Goal: Task Accomplishment & Management: Use online tool/utility

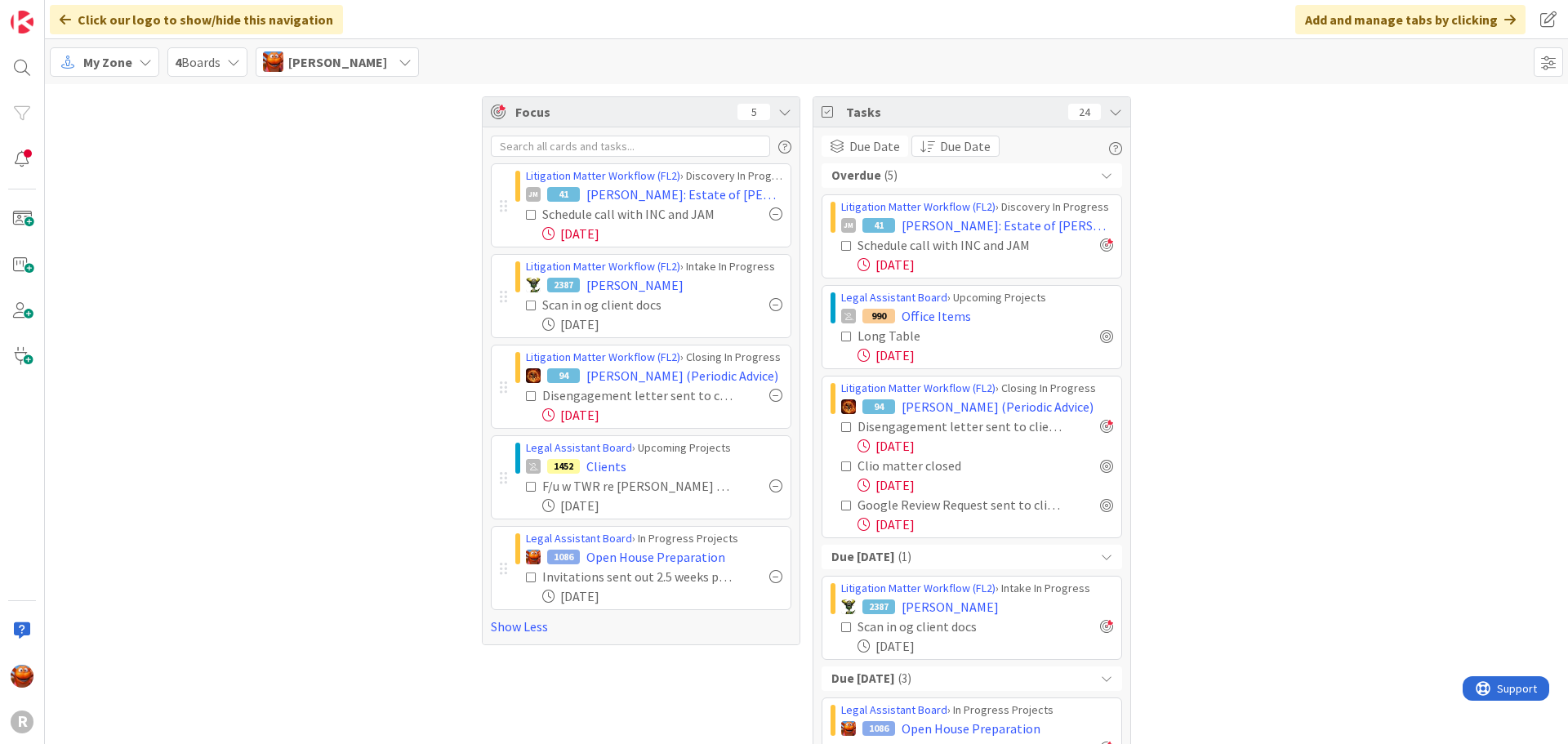
click at [53, 58] on div "My Zone" at bounding box center [104, 62] width 109 height 29
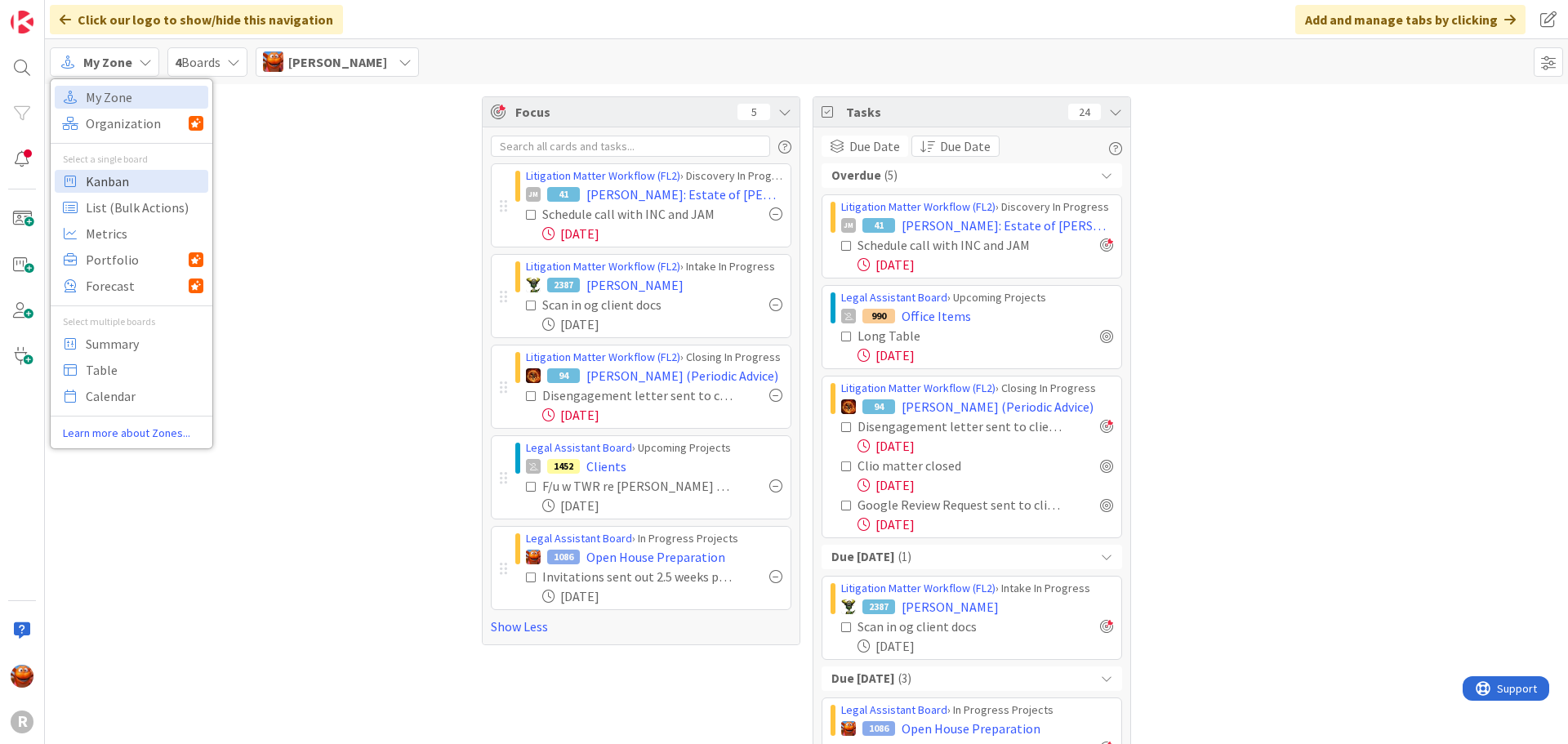
click at [100, 177] on span "Kanban" at bounding box center [145, 181] width 118 height 24
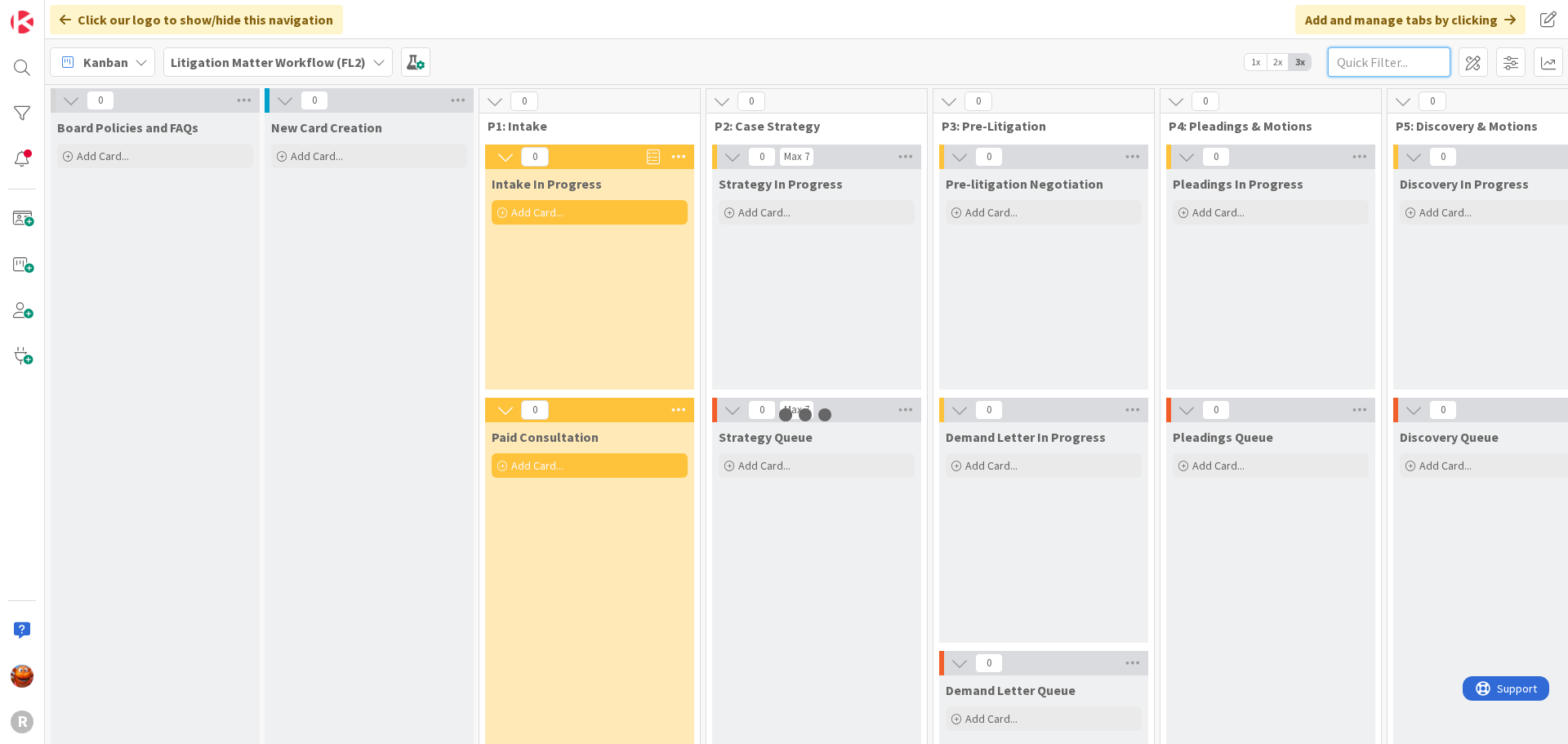
click at [1362, 54] on input "text" at bounding box center [1389, 62] width 123 height 29
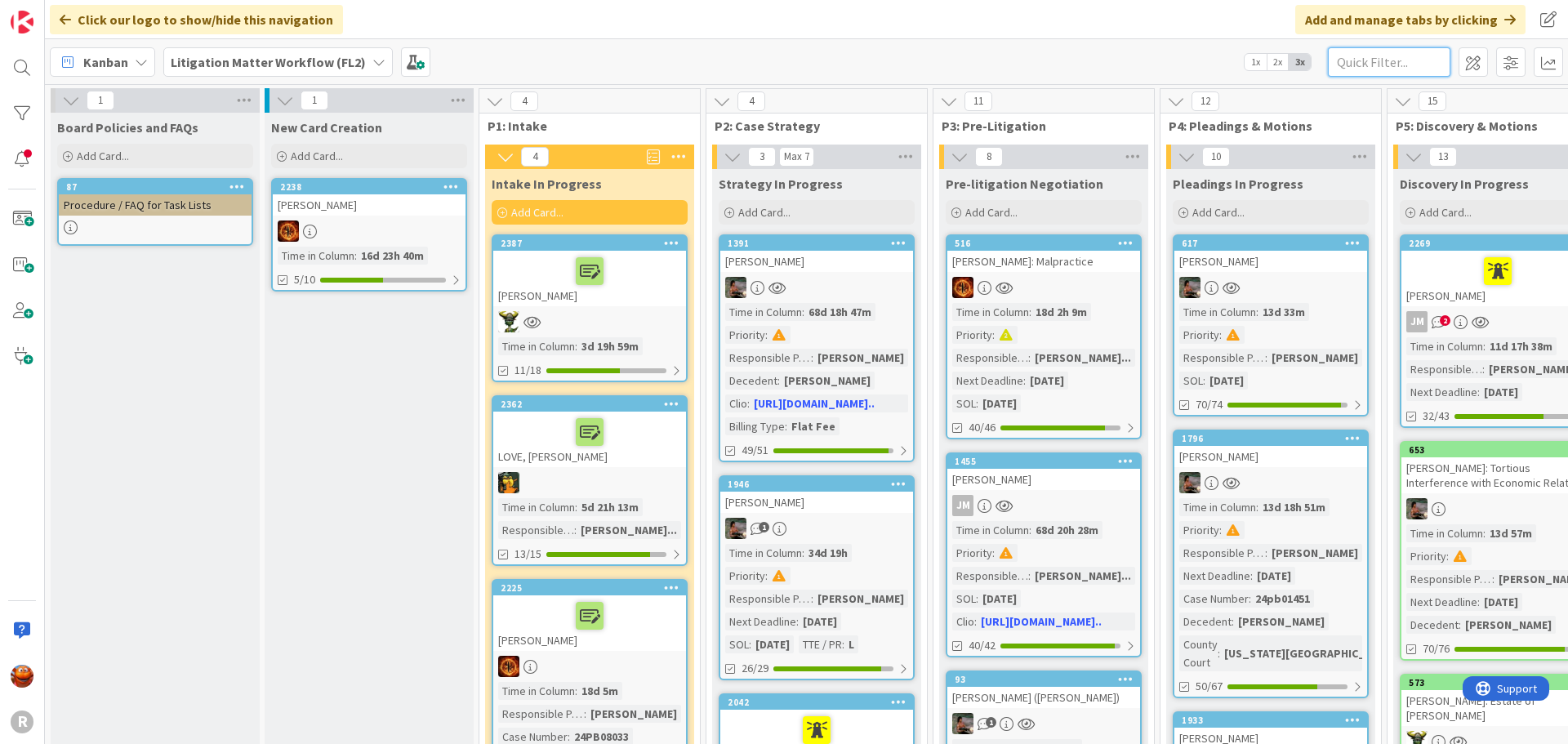
click at [1341, 56] on input "text" at bounding box center [1389, 62] width 123 height 29
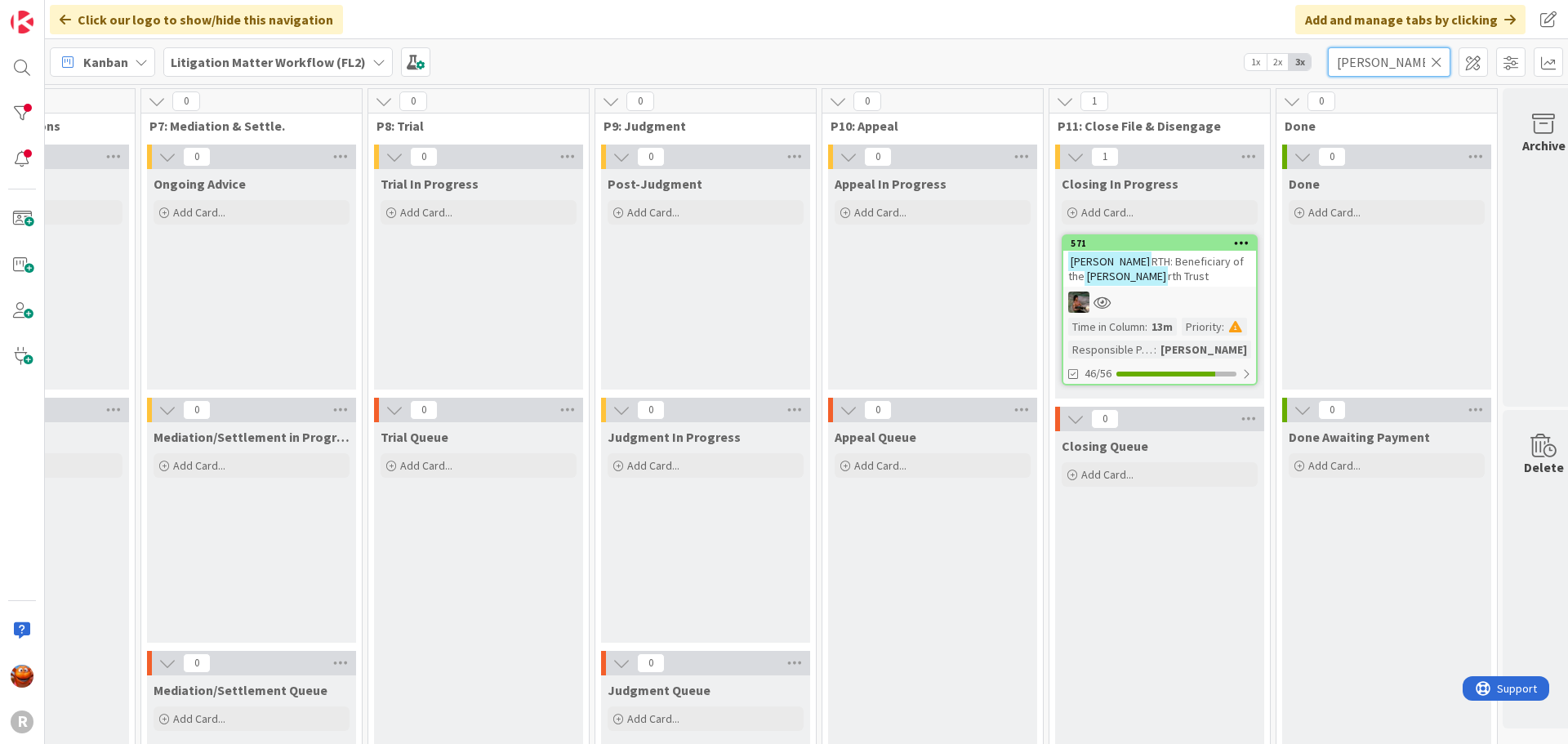
scroll to position [0, 1709]
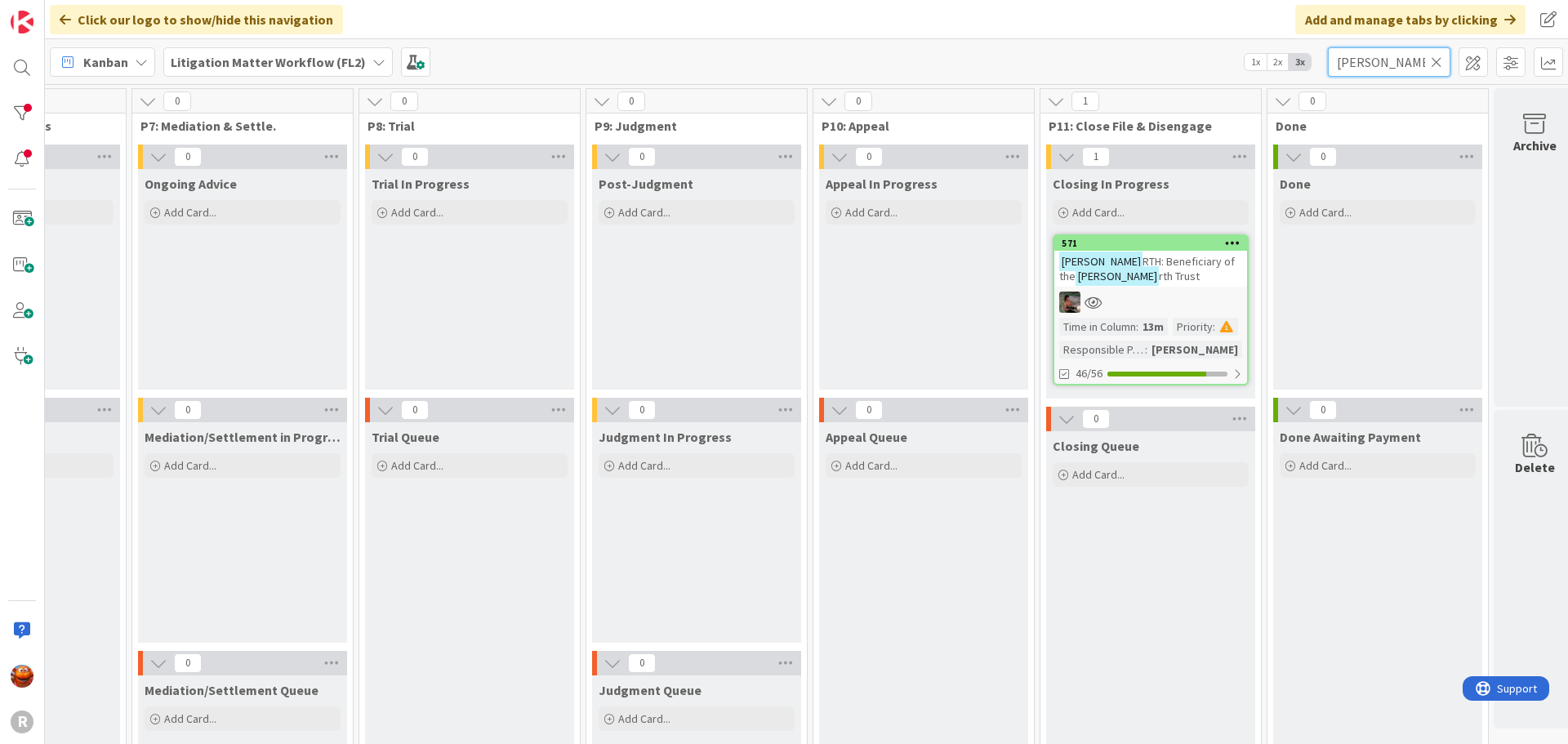
type input "[PERSON_NAME]"
click at [1184, 286] on div "[PERSON_NAME] RTH: Beneficiary of the [PERSON_NAME] rth Trust" at bounding box center [1151, 268] width 193 height 36
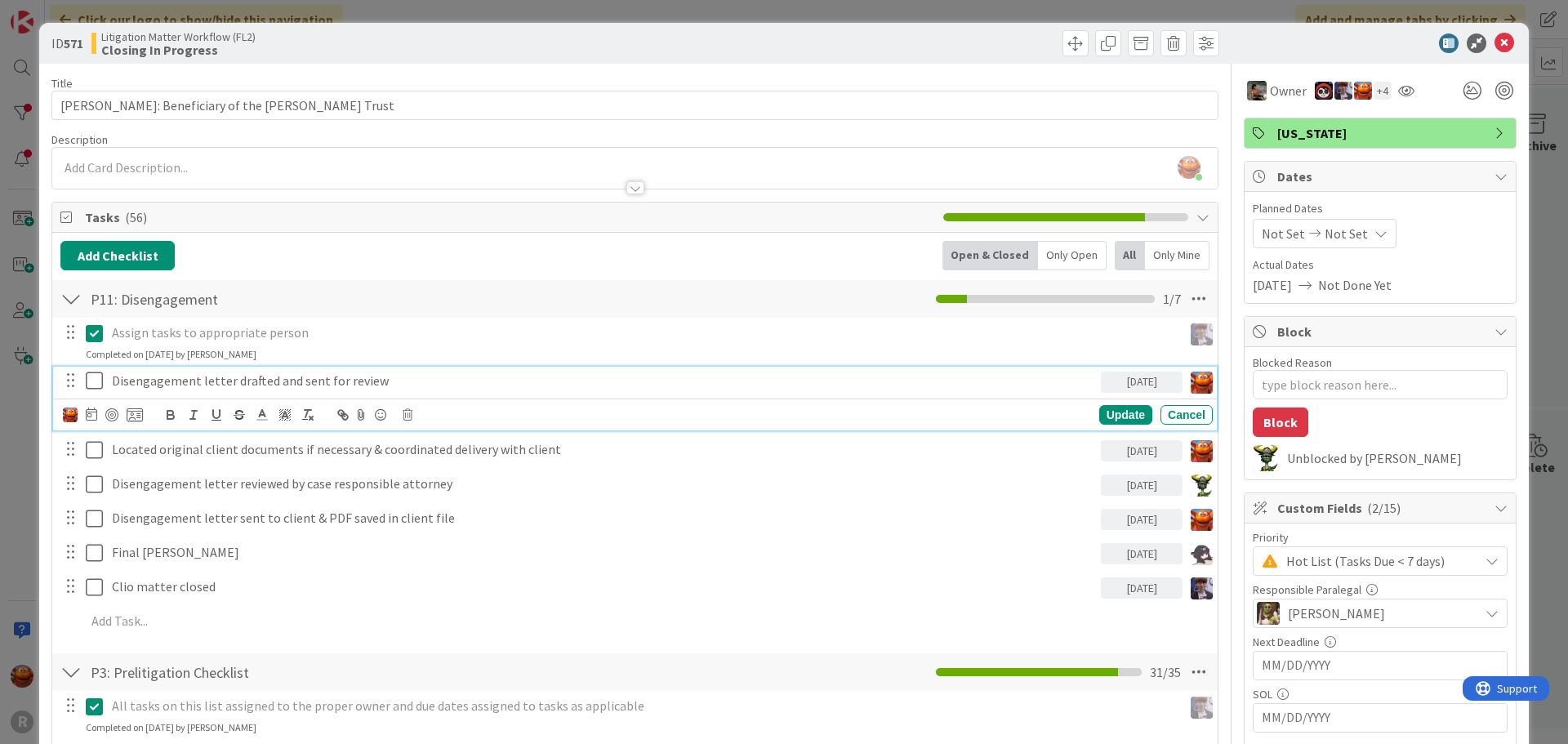
click at [216, 389] on p "Disengagement letter drafted and sent for review" at bounding box center [603, 381] width 983 height 18
click at [109, 420] on div at bounding box center [112, 415] width 13 height 13
type textarea "x"
click at [28, 420] on div "ID 571 Litigation Matter Workflow (FL2) Closing In Progress Title 43 / 128 [PER…" at bounding box center [784, 372] width 1568 height 744
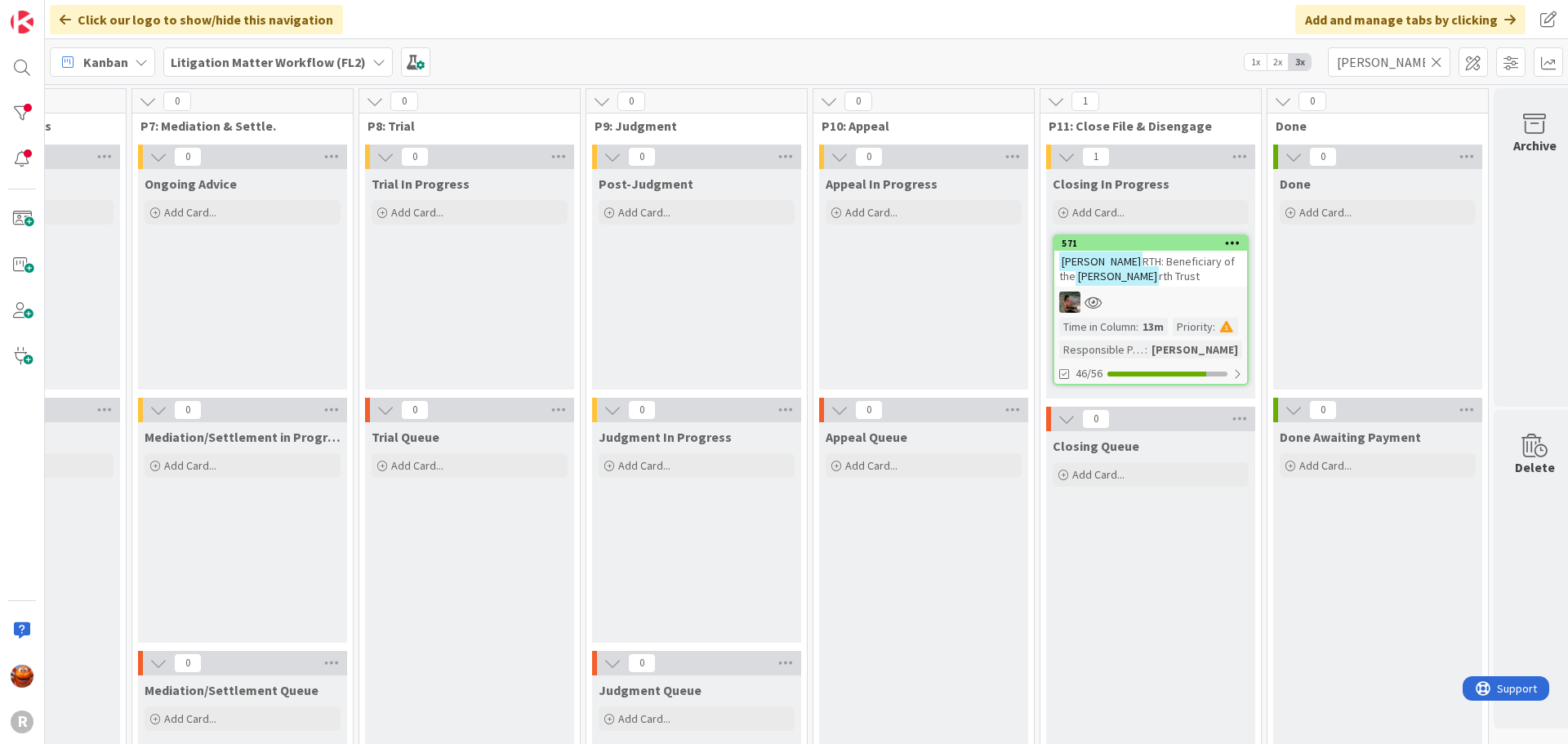
click at [197, 61] on b "Litigation Matter Workflow (FL2)" at bounding box center [268, 62] width 196 height 17
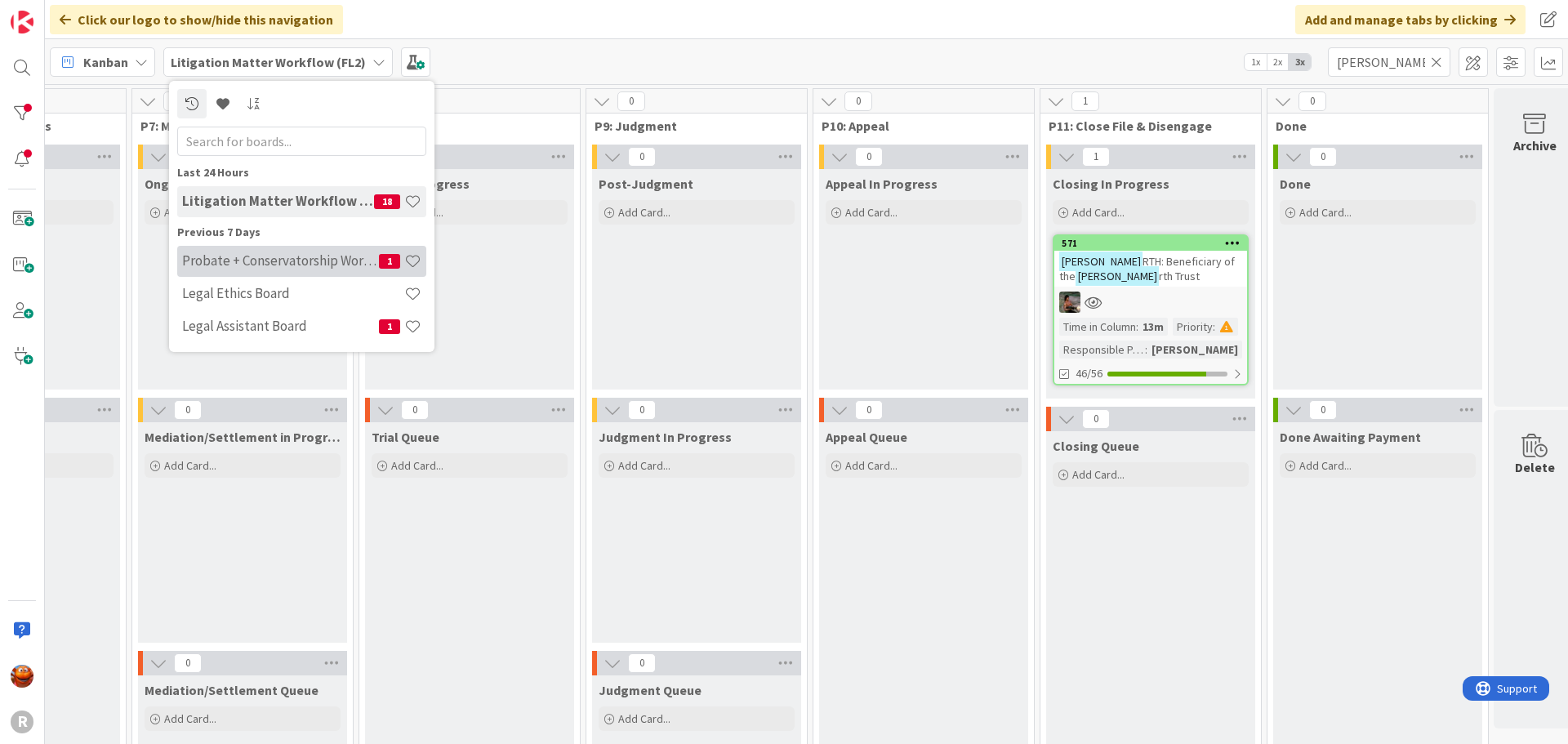
click at [254, 257] on h4 "Probate + Conservatorship Workflow (FL2)" at bounding box center [280, 261] width 196 height 17
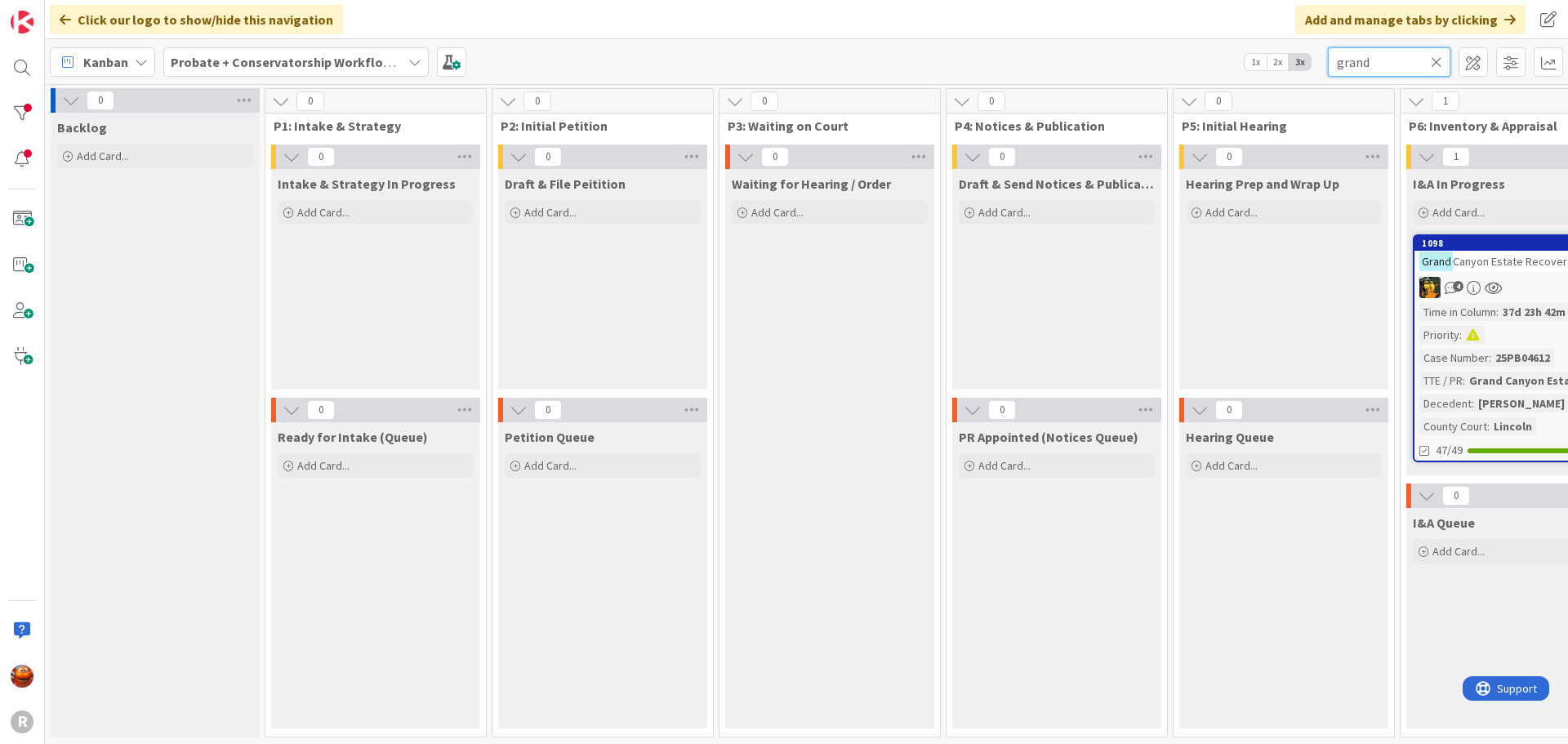
drag, startPoint x: 1394, startPoint y: 60, endPoint x: 1087, endPoint y: 21, distance: 309.5
click at [1088, 21] on div "Click our logo to show/hide this navigation Add and manage tabs by clicking Kan…" at bounding box center [807, 372] width 1523 height 744
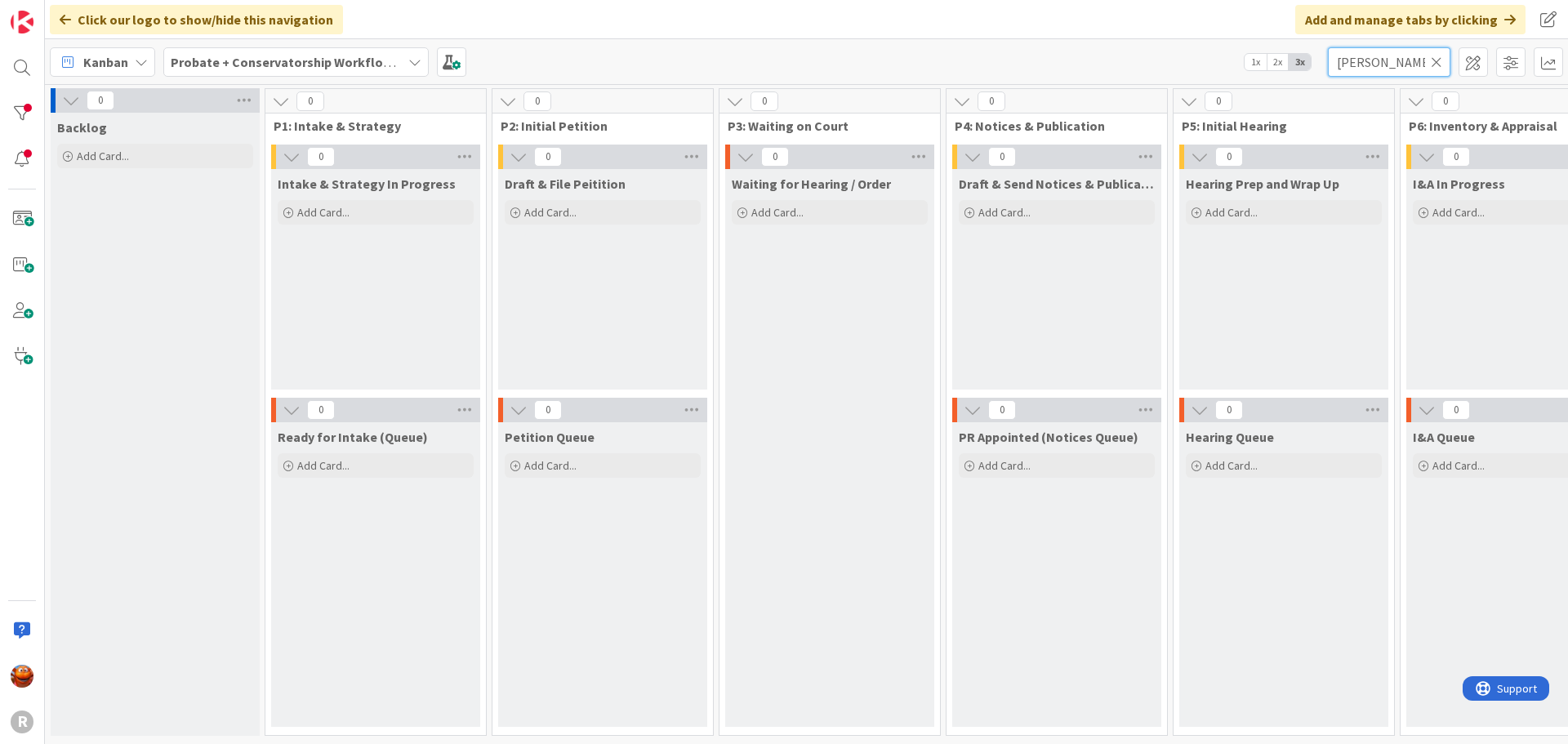
scroll to position [5, 0]
click at [235, 64] on b "Probate + Conservatorship Workflow (FL2)" at bounding box center [298, 62] width 254 height 17
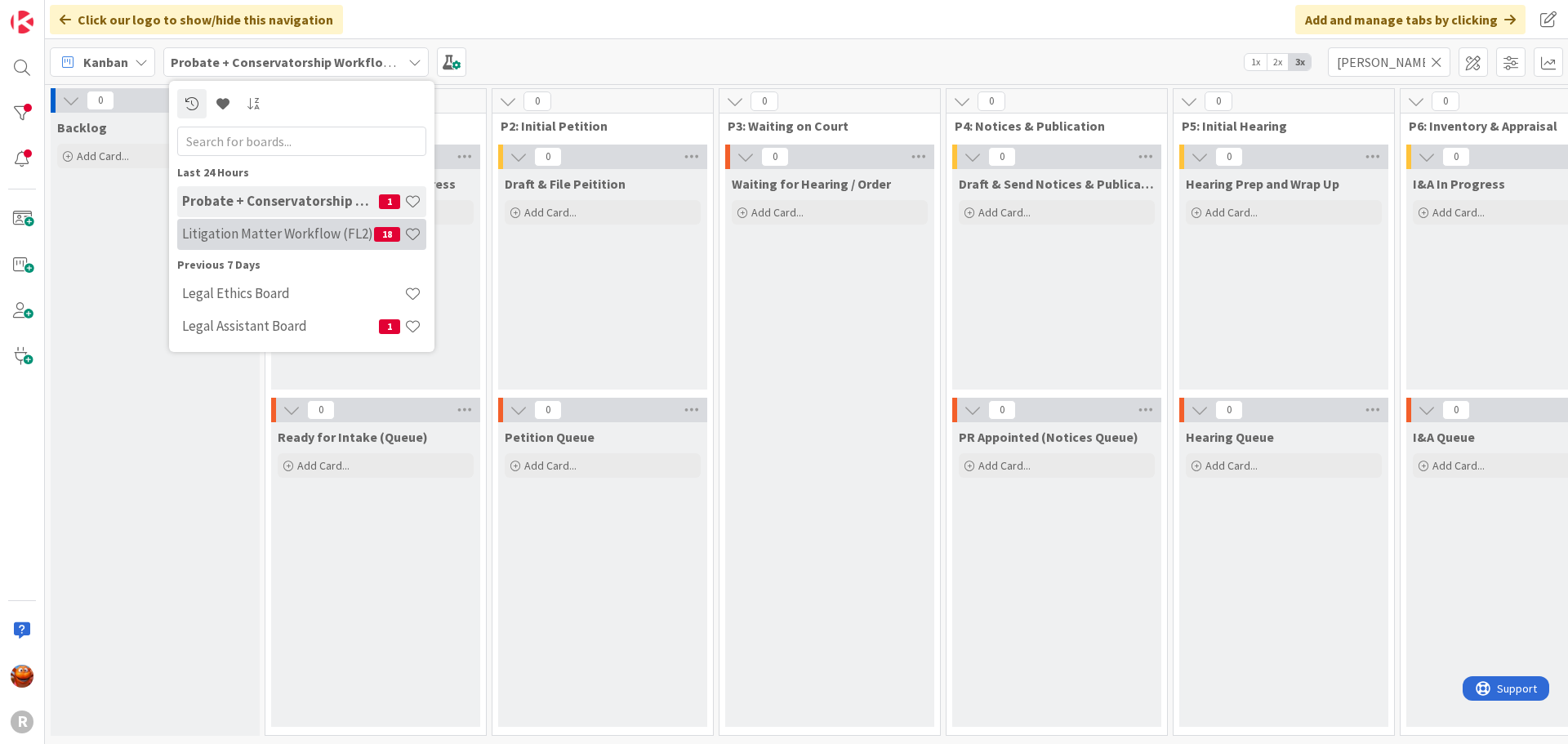
click at [255, 222] on div "Litigation Matter Workflow (FL2) 18" at bounding box center [302, 234] width 249 height 31
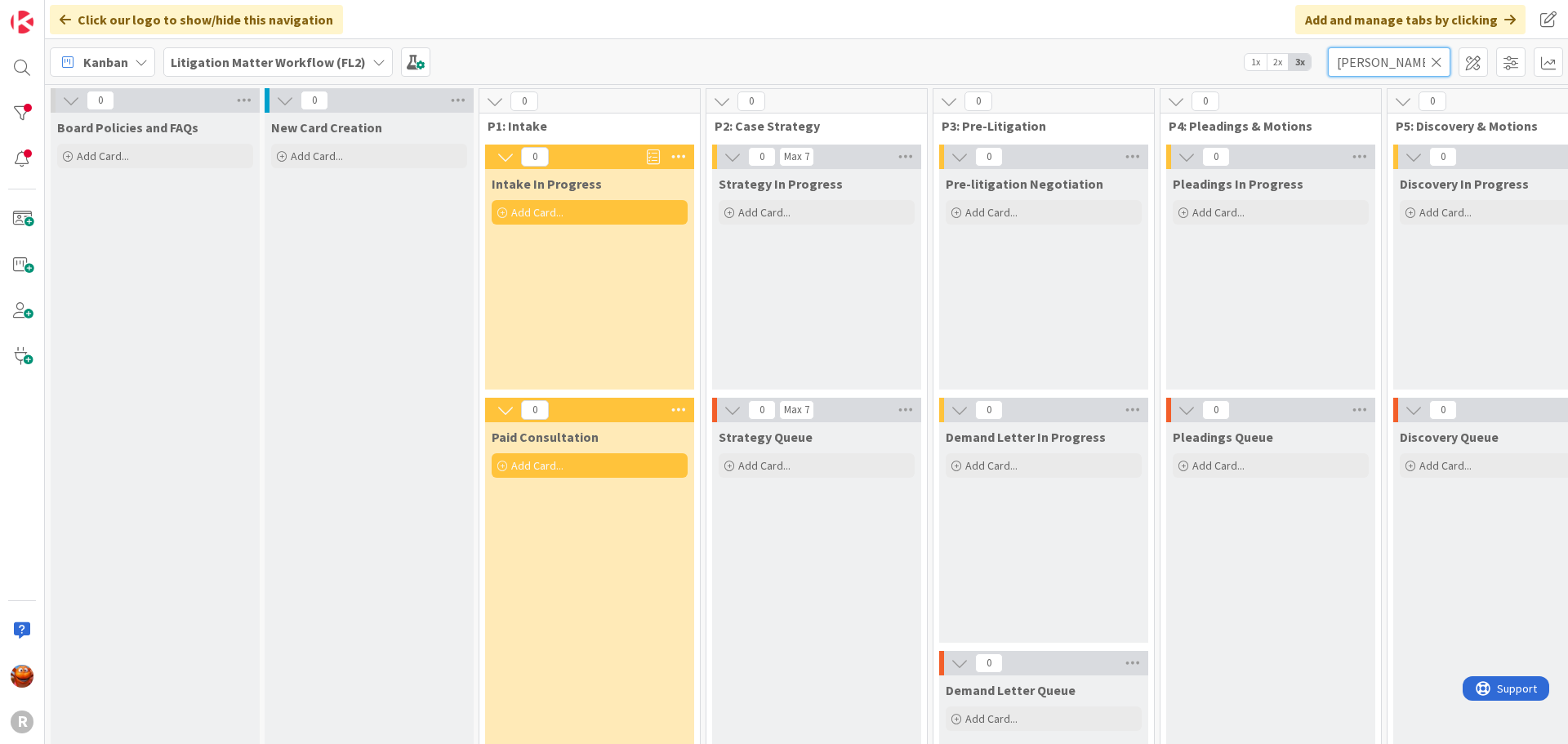
click at [1385, 60] on input "[PERSON_NAME]" at bounding box center [1389, 62] width 123 height 29
type input "[PERSON_NAME]"
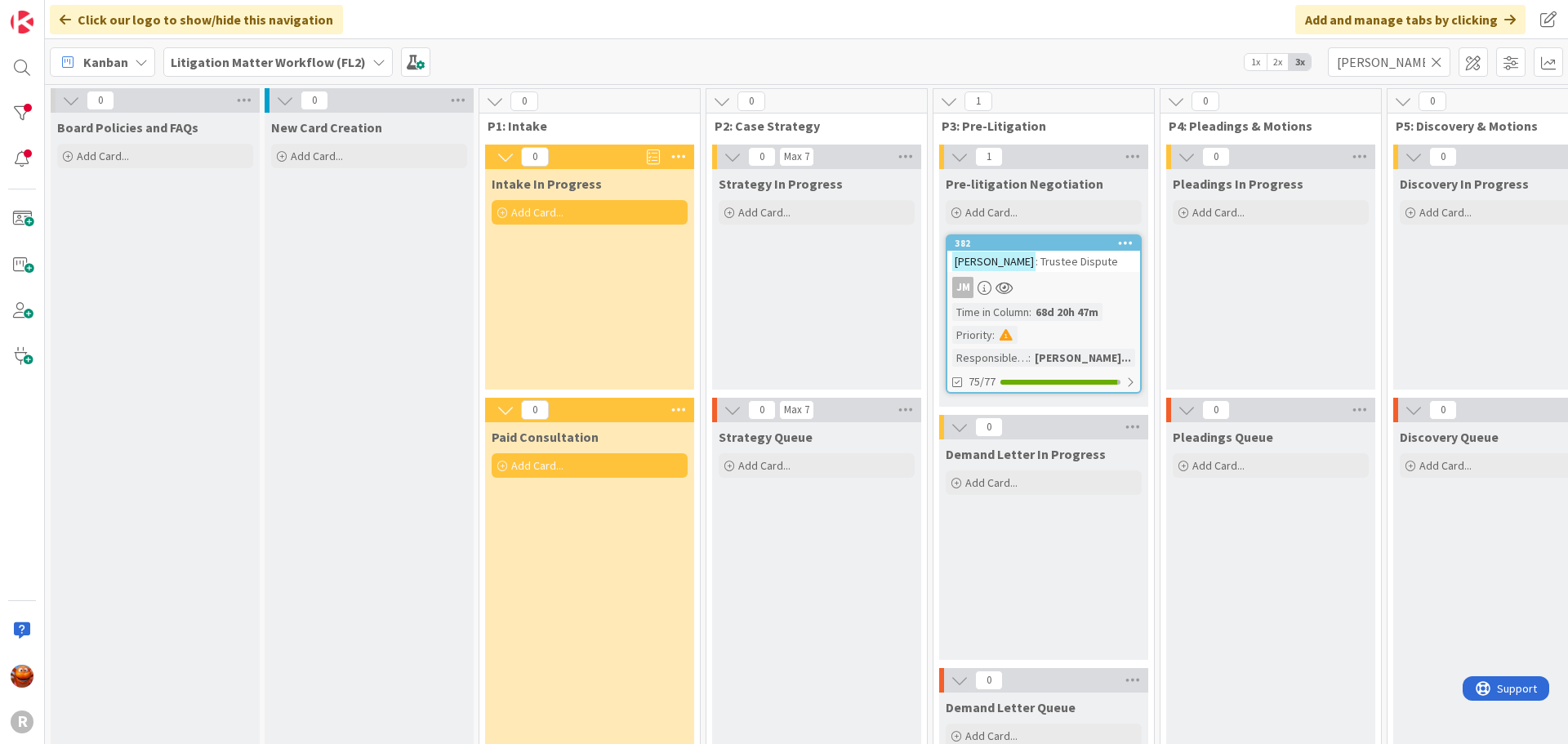
click at [1046, 288] on div "JM" at bounding box center [1044, 287] width 193 height 21
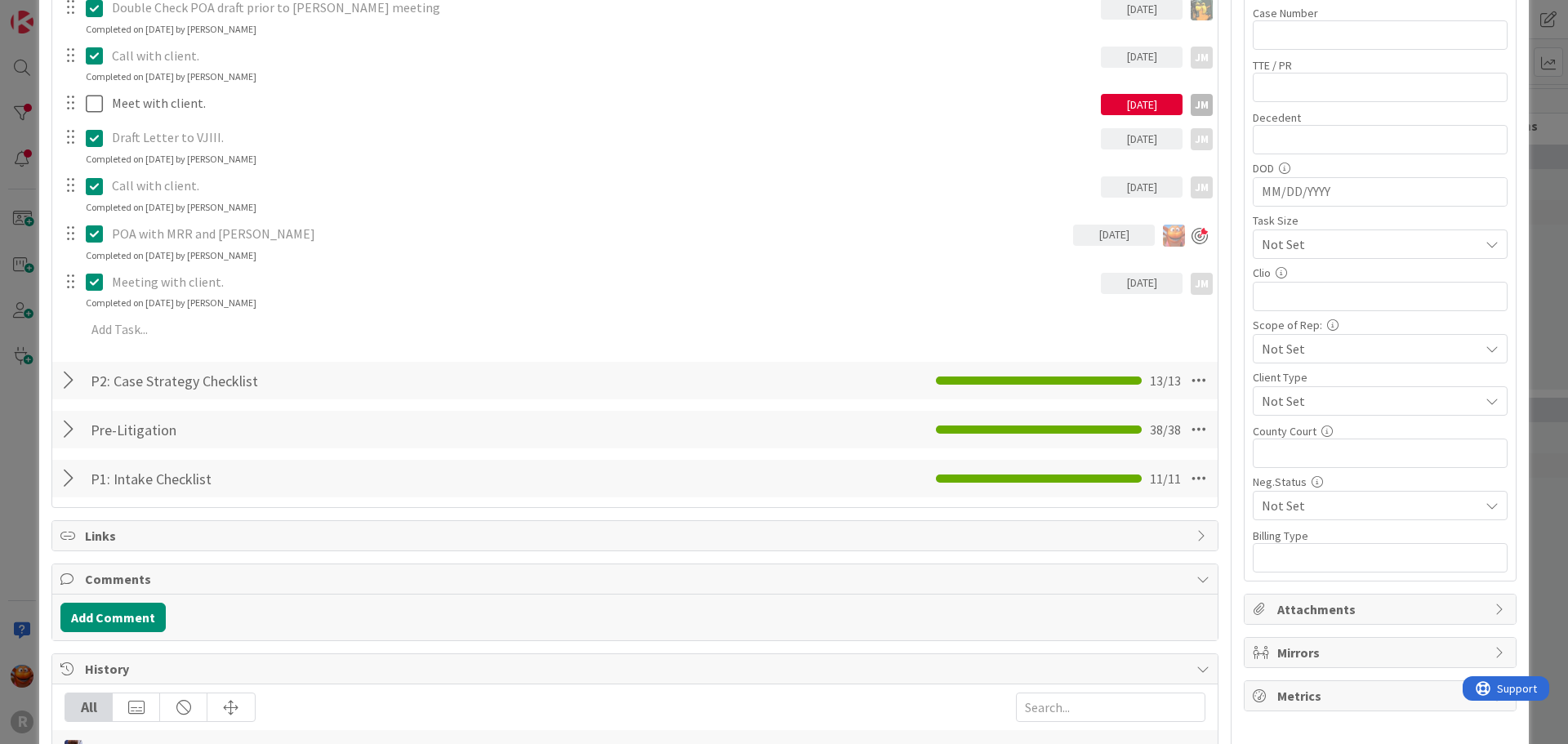
scroll to position [817, 0]
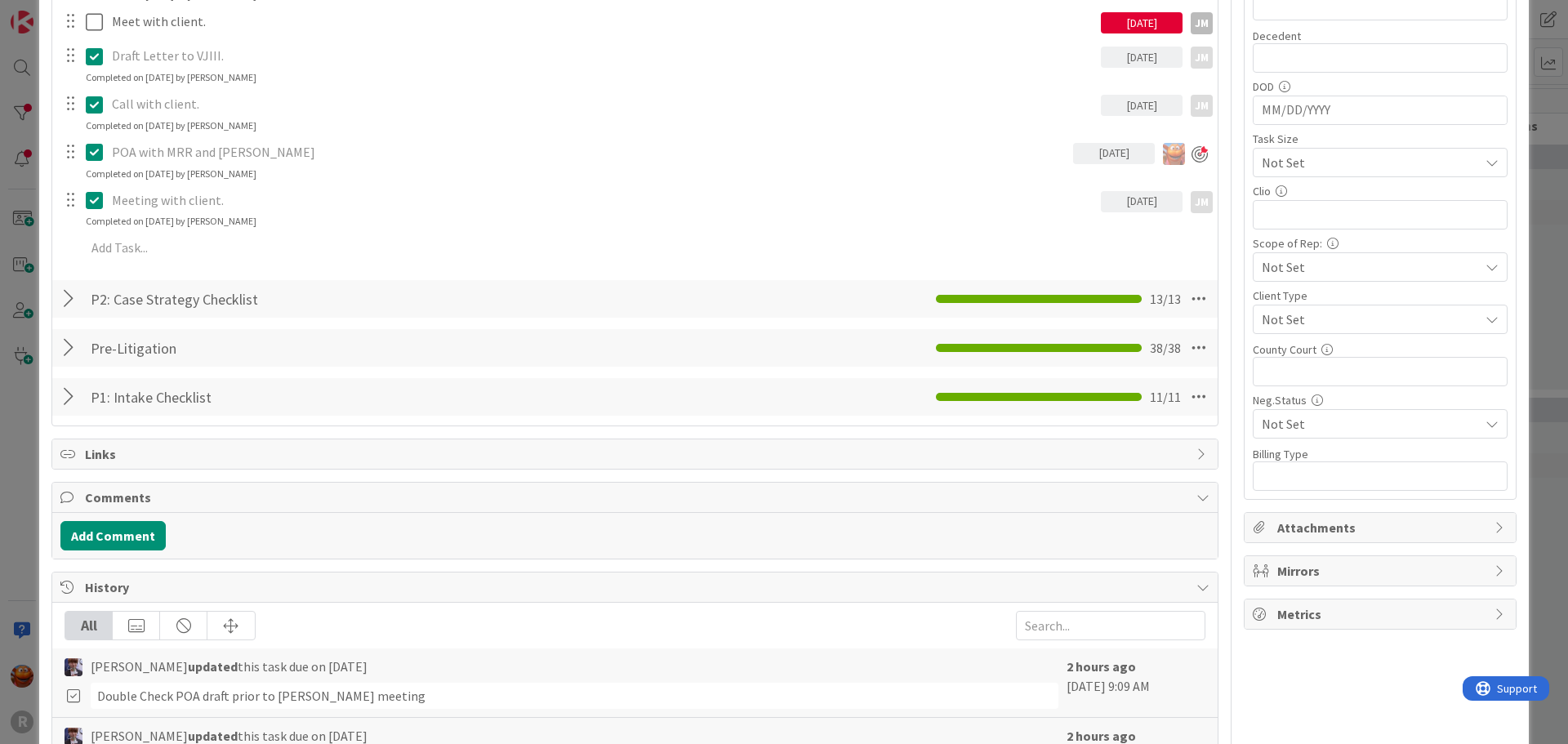
click at [262, 454] on span "Links" at bounding box center [637, 454] width 1103 height 19
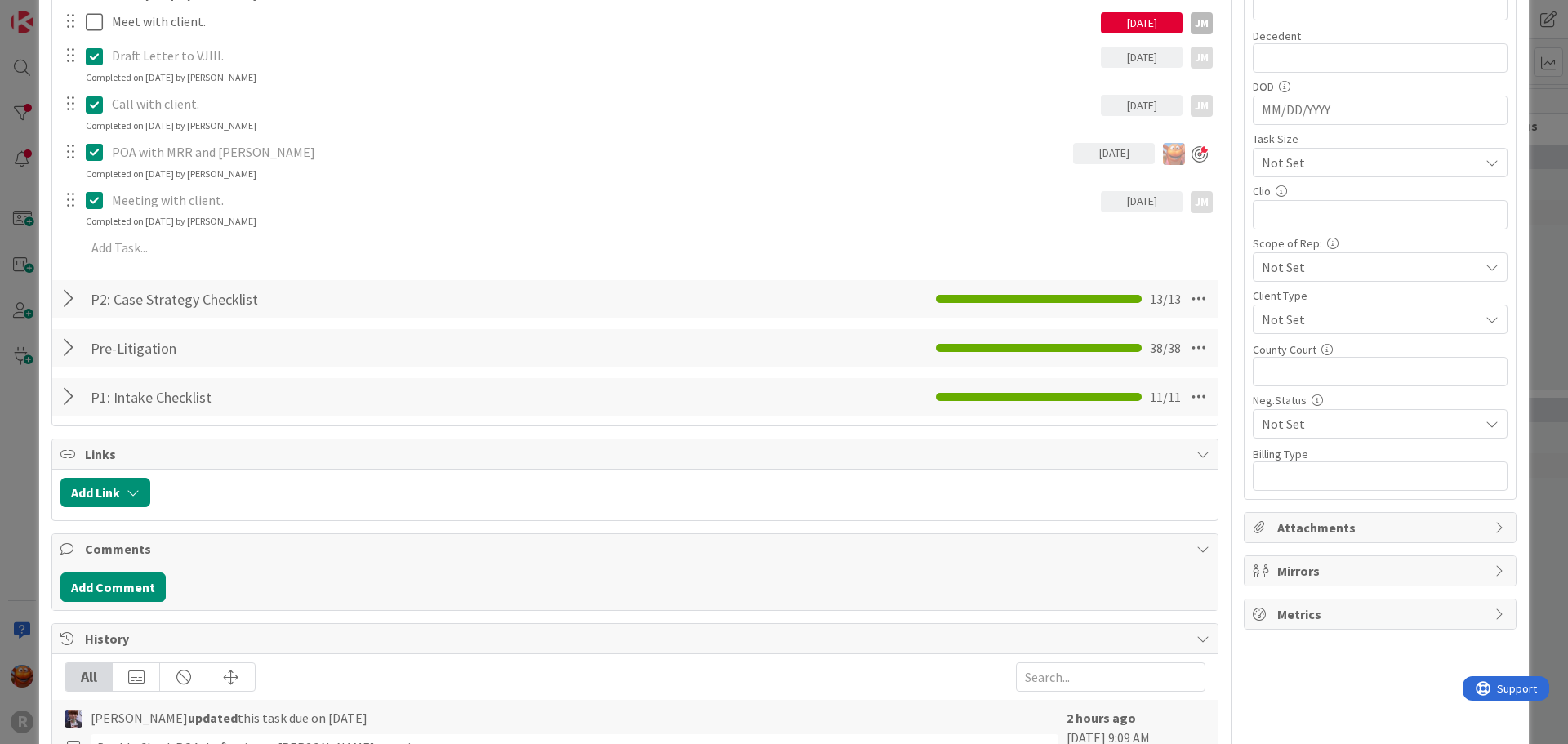
click at [262, 454] on span "Links" at bounding box center [637, 454] width 1103 height 19
type textarea "x"
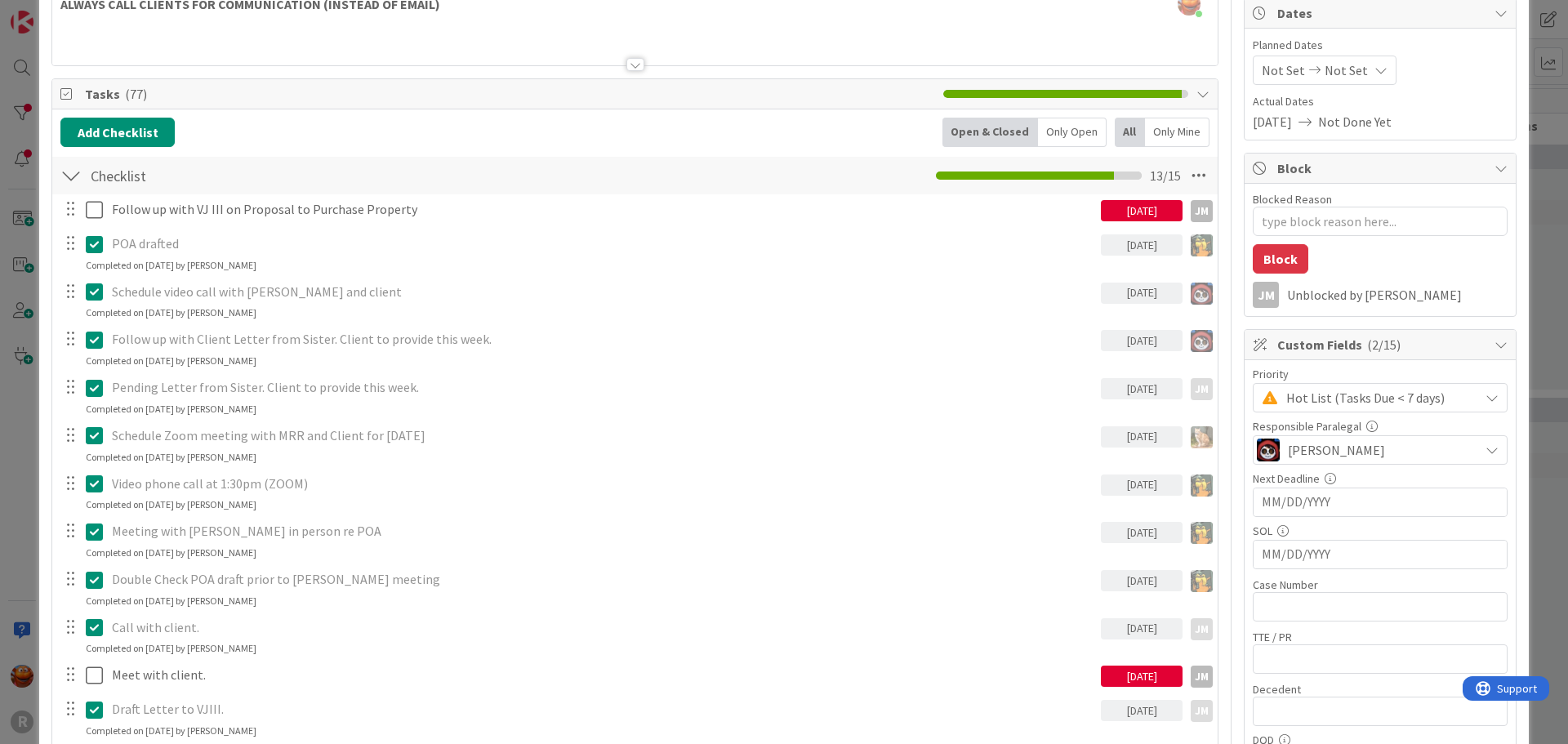
scroll to position [0, 0]
